Goal: Navigation & Orientation: Find specific page/section

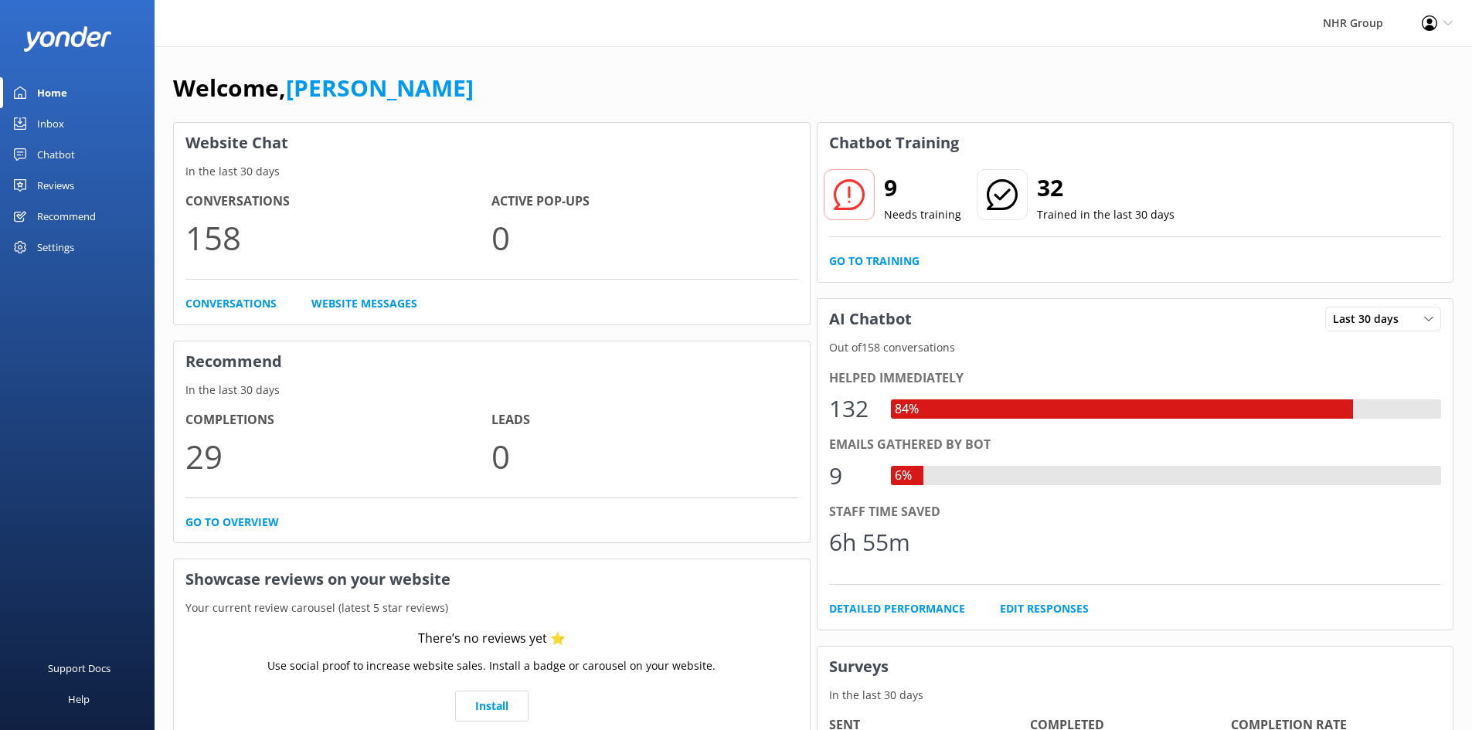
click at [58, 130] on div "Inbox" at bounding box center [50, 123] width 27 height 31
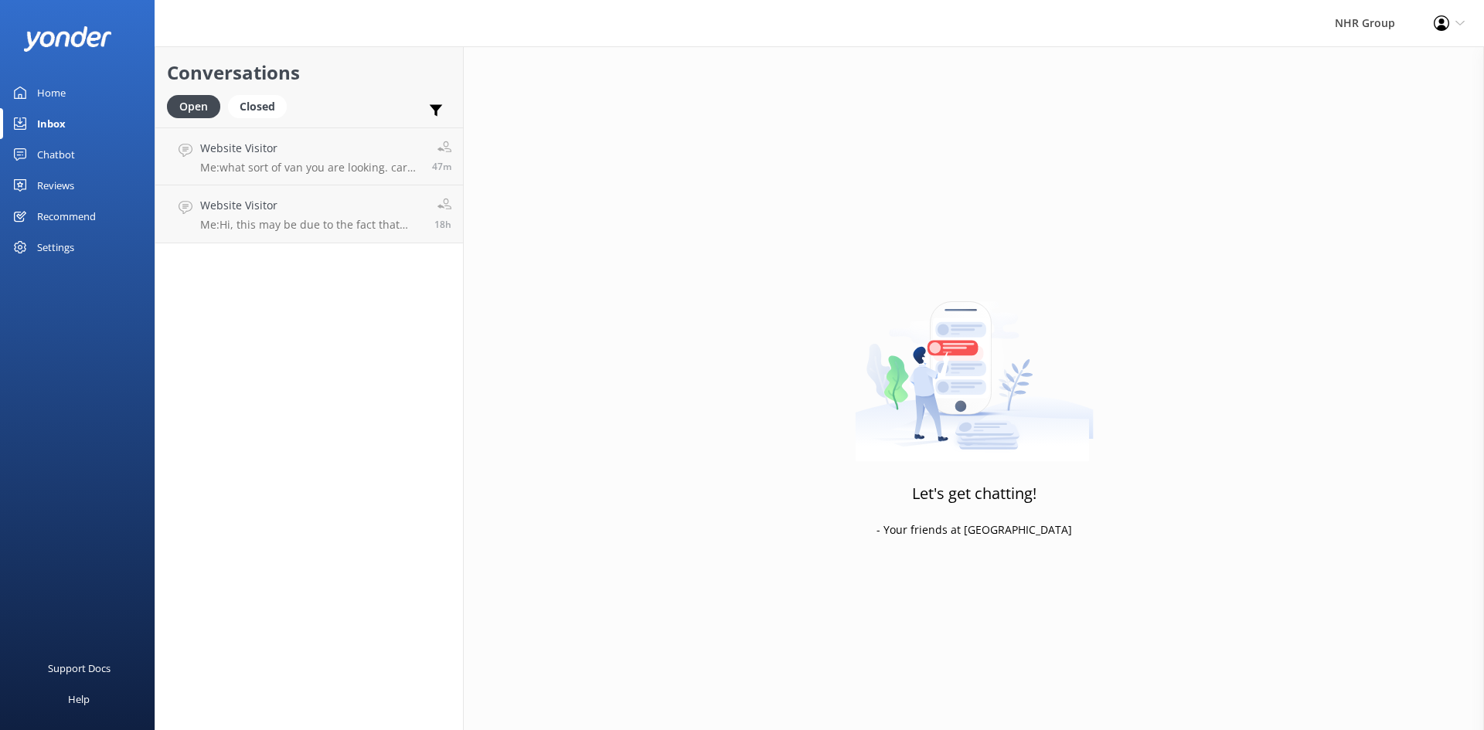
click at [48, 90] on div "Home" at bounding box center [51, 92] width 29 height 31
